Goal: Transaction & Acquisition: Purchase product/service

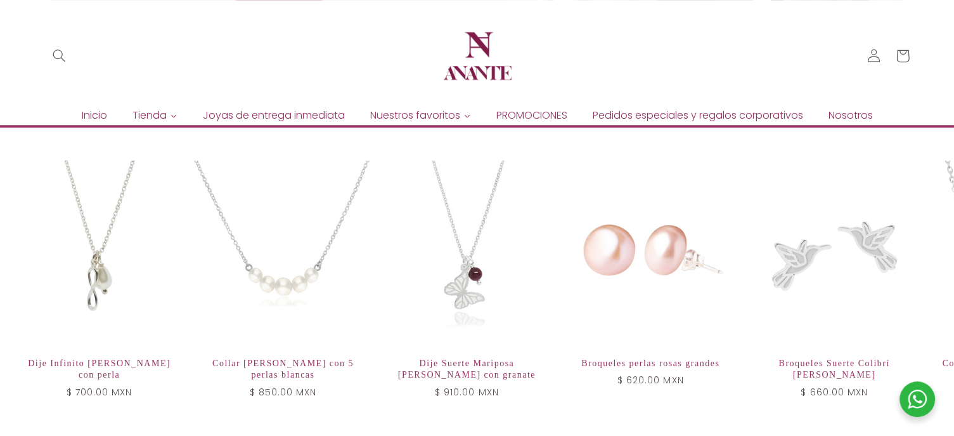
scroll to position [907, 0]
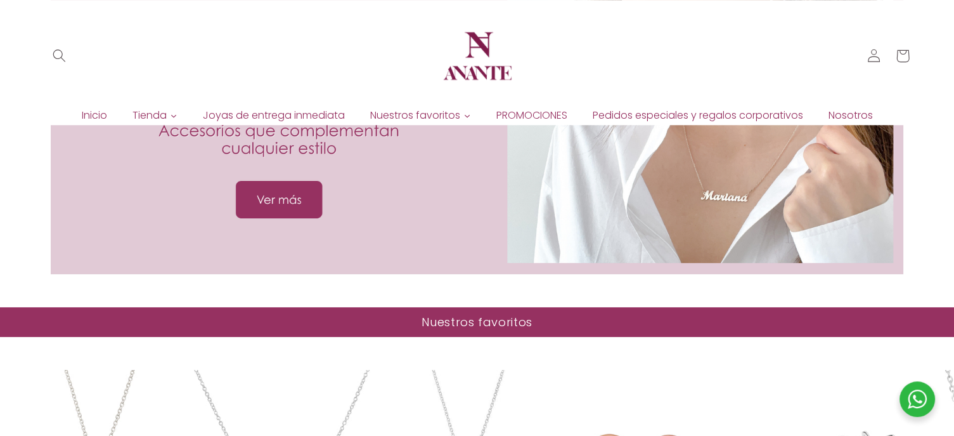
click at [522, 194] on div at bounding box center [477, 116] width 853 height 316
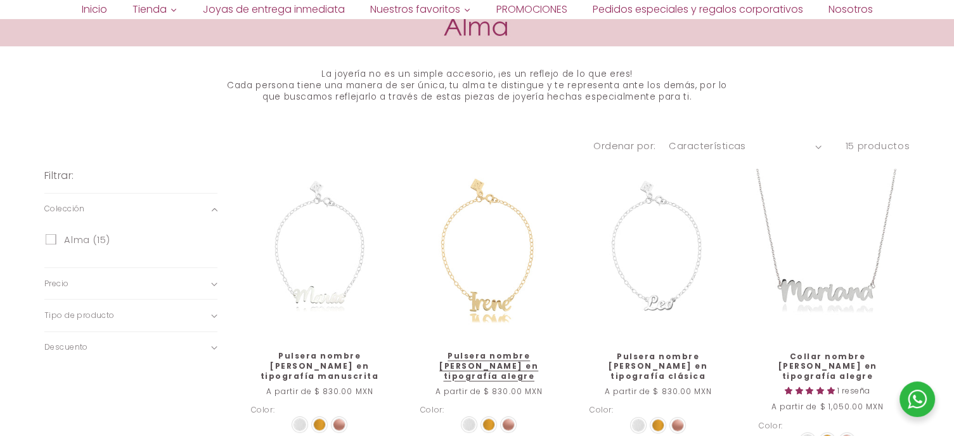
scroll to position [634, 0]
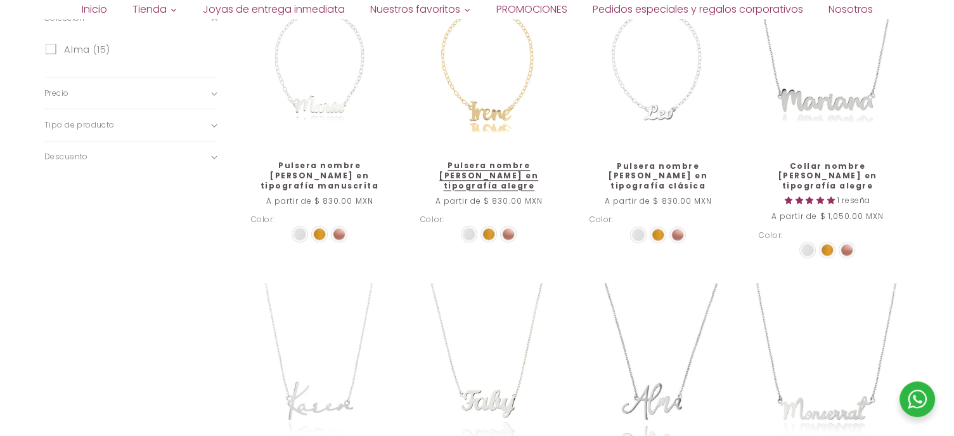
click at [512, 160] on link "Pulsera nombre [PERSON_NAME] en tipografía alegre" at bounding box center [489, 175] width 138 height 30
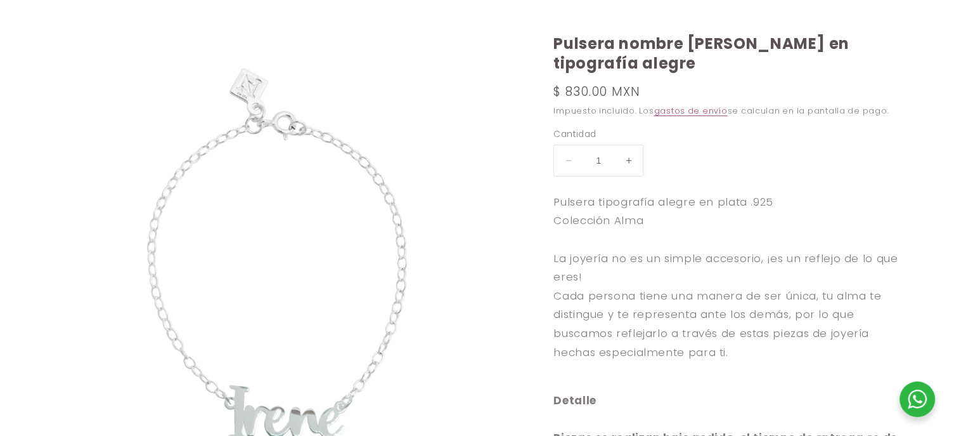
scroll to position [634, 0]
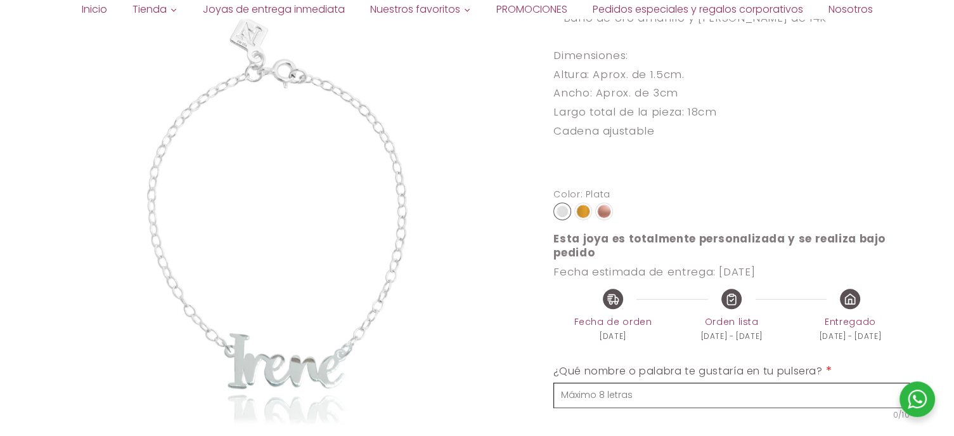
select select "{"isForProduct":true,"id":43653099258010,"title":"Plata","available":true,"pric…"
select select "{"isForProduct":false,"id":46550628073626,"title":"Plata","available":true,"pri…"
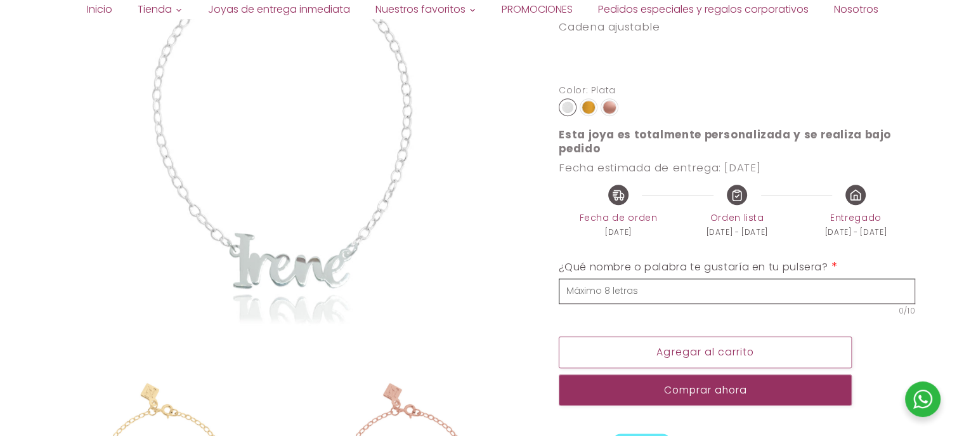
scroll to position [761, 0]
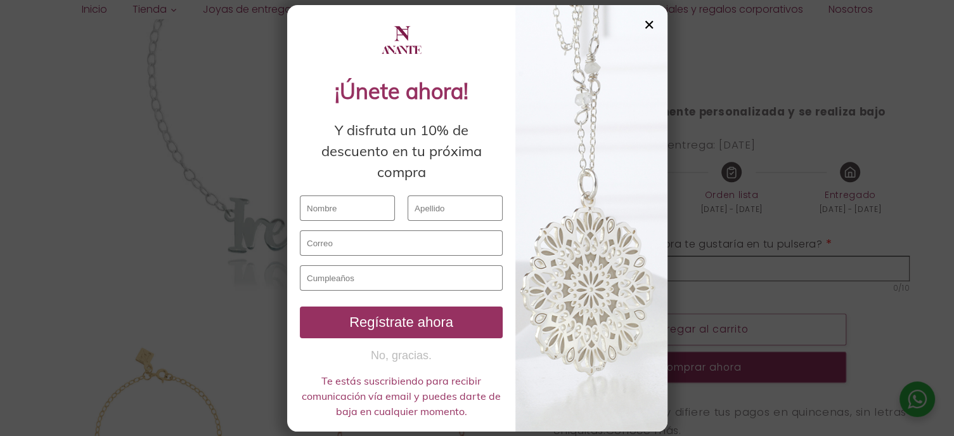
click at [649, 39] on div at bounding box center [592, 218] width 152 height 426
click at [644, 26] on div "✕" at bounding box center [649, 25] width 11 height 14
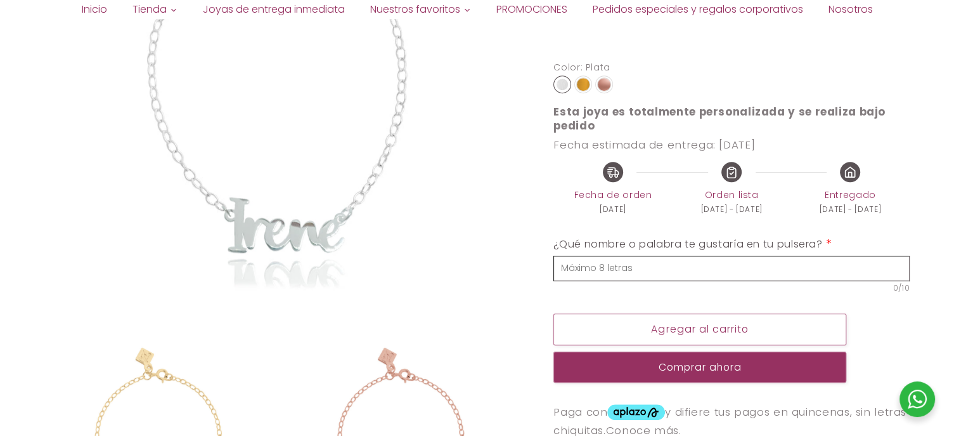
click at [624, 281] on input "text" at bounding box center [732, 268] width 356 height 25
type input "[PERSON_NAME]"
click at [611, 350] on div "Agregar al carrito Comprar ahora Este artículo es una compra recurrente o difer…" at bounding box center [700, 347] width 293 height 69
click at [611, 339] on button "Agregar al carrito" at bounding box center [700, 328] width 293 height 31
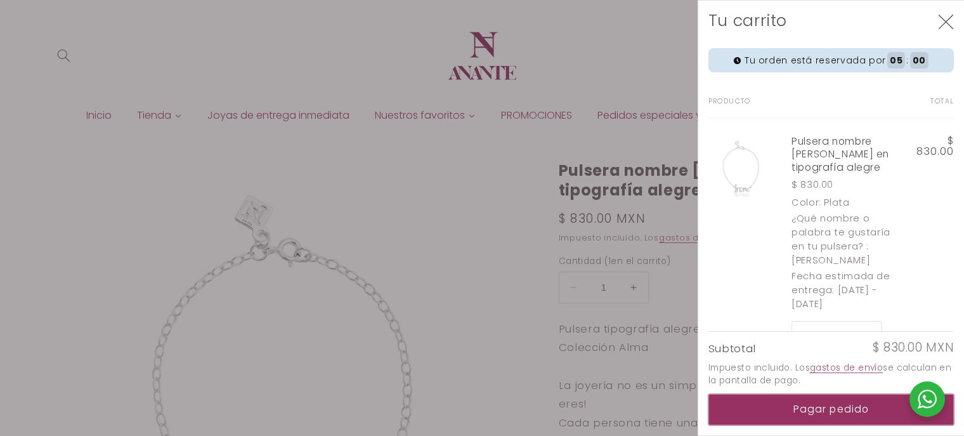
click at [814, 410] on button "Pagar pedido" at bounding box center [831, 409] width 246 height 31
select select "{"isForProduct":true,"id":43653099258010,"title":"Plata","available":true,"pric…"
select select "{"isForProduct":false,"id":46550628073626,"title":"Plata","available":true,"pri…"
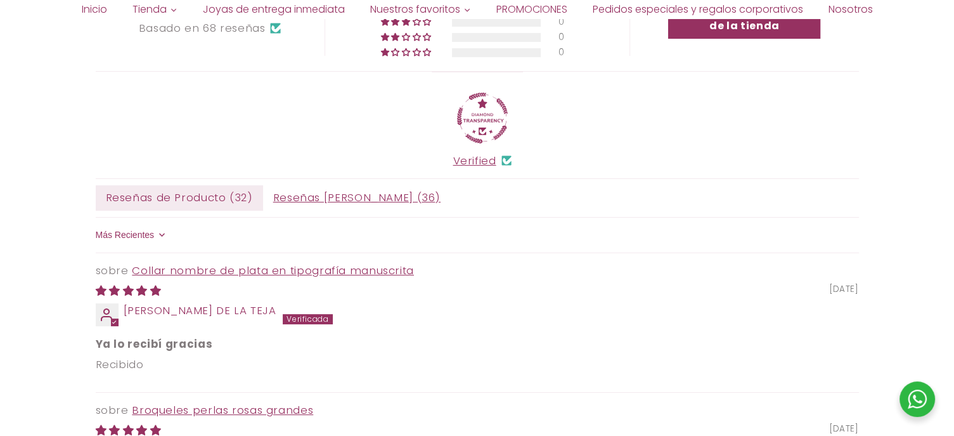
scroll to position [190, 0]
